Goal: Information Seeking & Learning: Learn about a topic

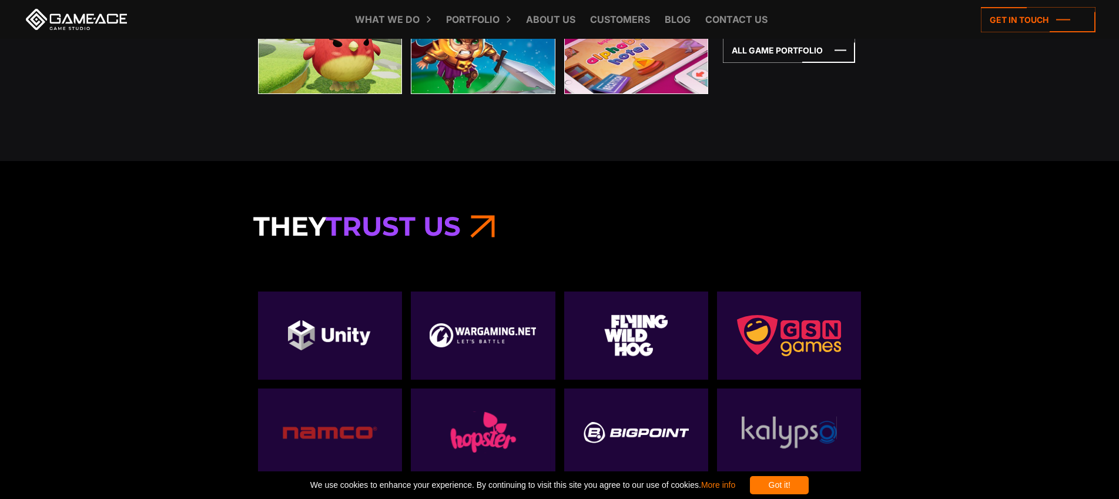
scroll to position [3903, 0]
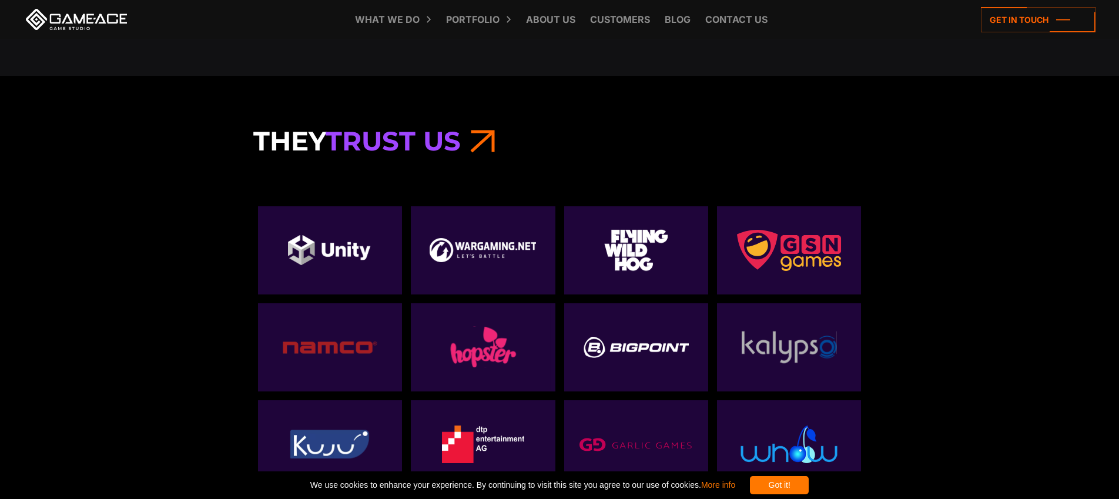
click at [797, 256] on img at bounding box center [789, 250] width 105 height 41
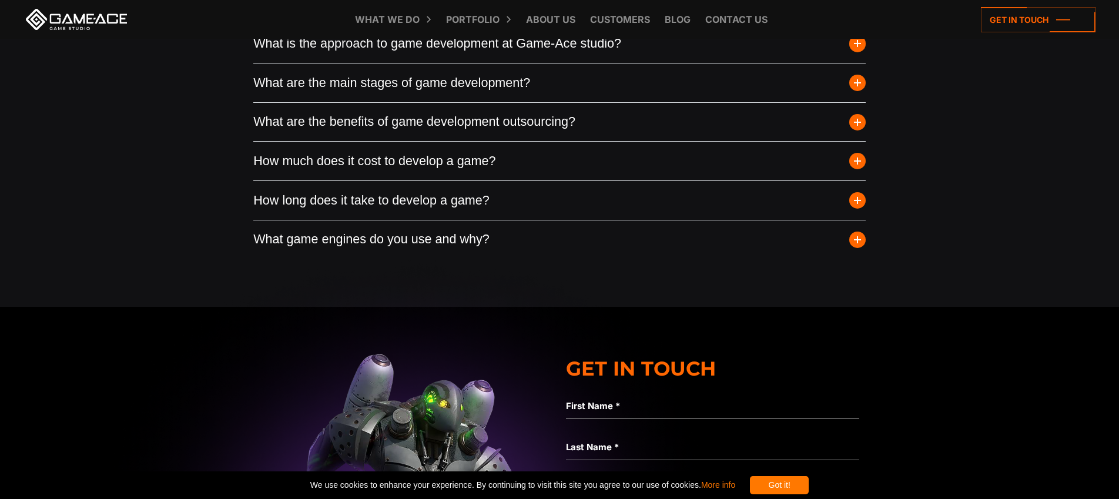
scroll to position [4556, 0]
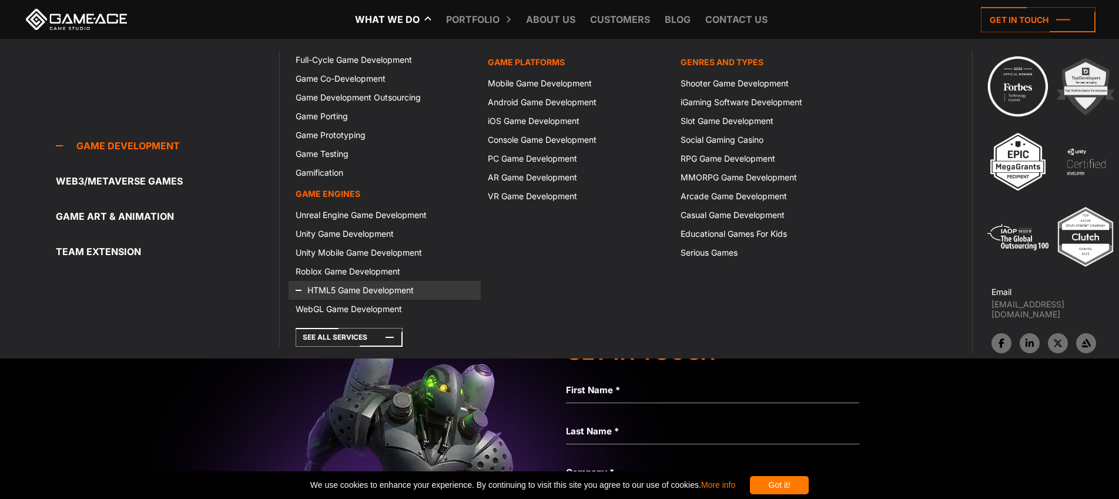
click at [355, 288] on link "HTML5 Game Development" at bounding box center [384, 290] width 192 height 19
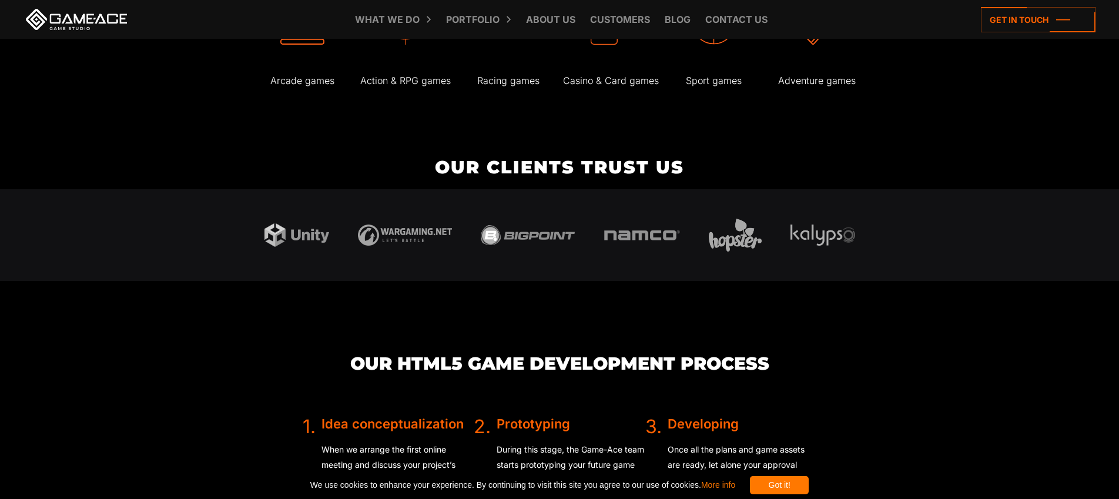
scroll to position [2118, 0]
click at [589, 83] on p "Casino & Card games" at bounding box center [611, 80] width 100 height 17
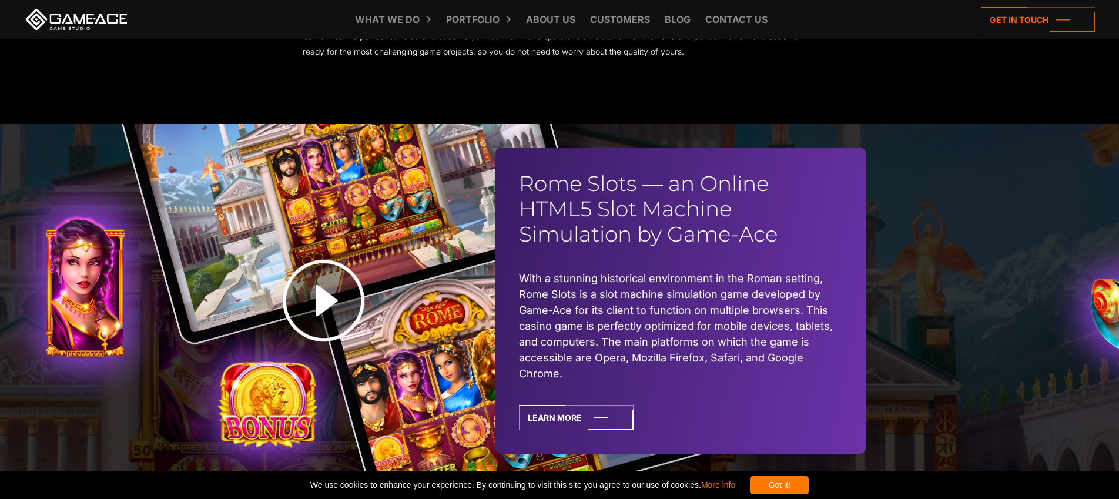
scroll to position [2853, 0]
